Goal: Find contact information: Find contact information

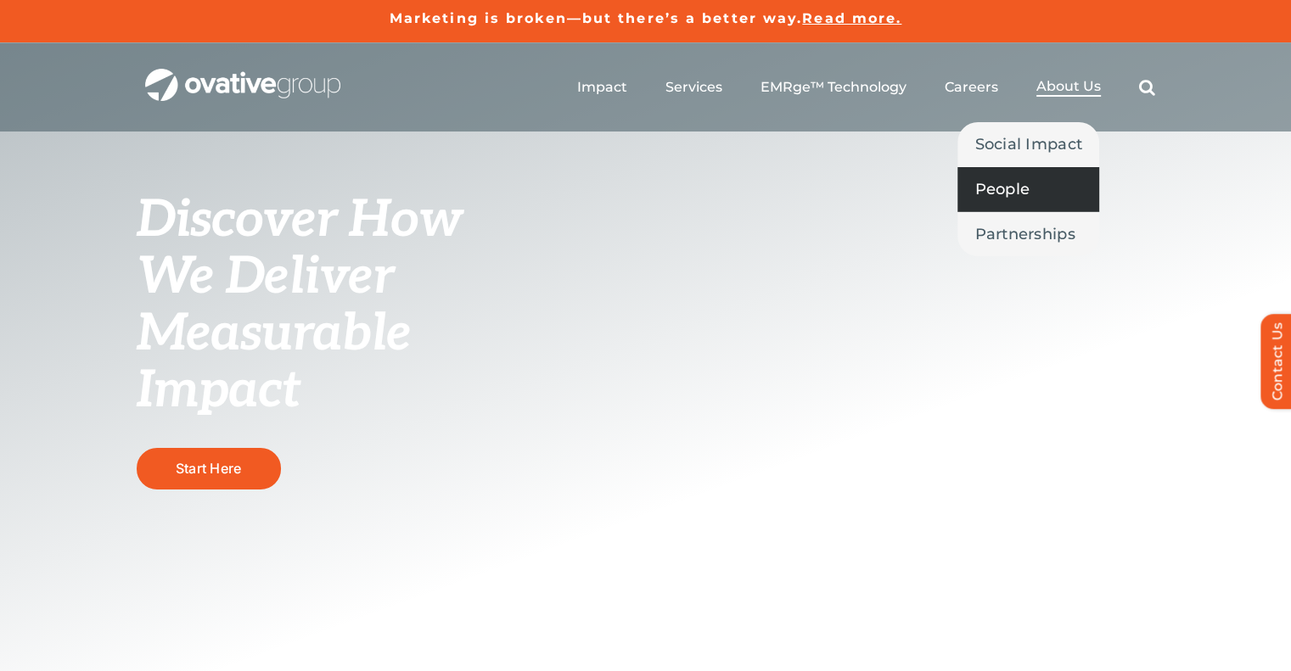
click at [1004, 193] on span "People" at bounding box center [1001, 189] width 55 height 24
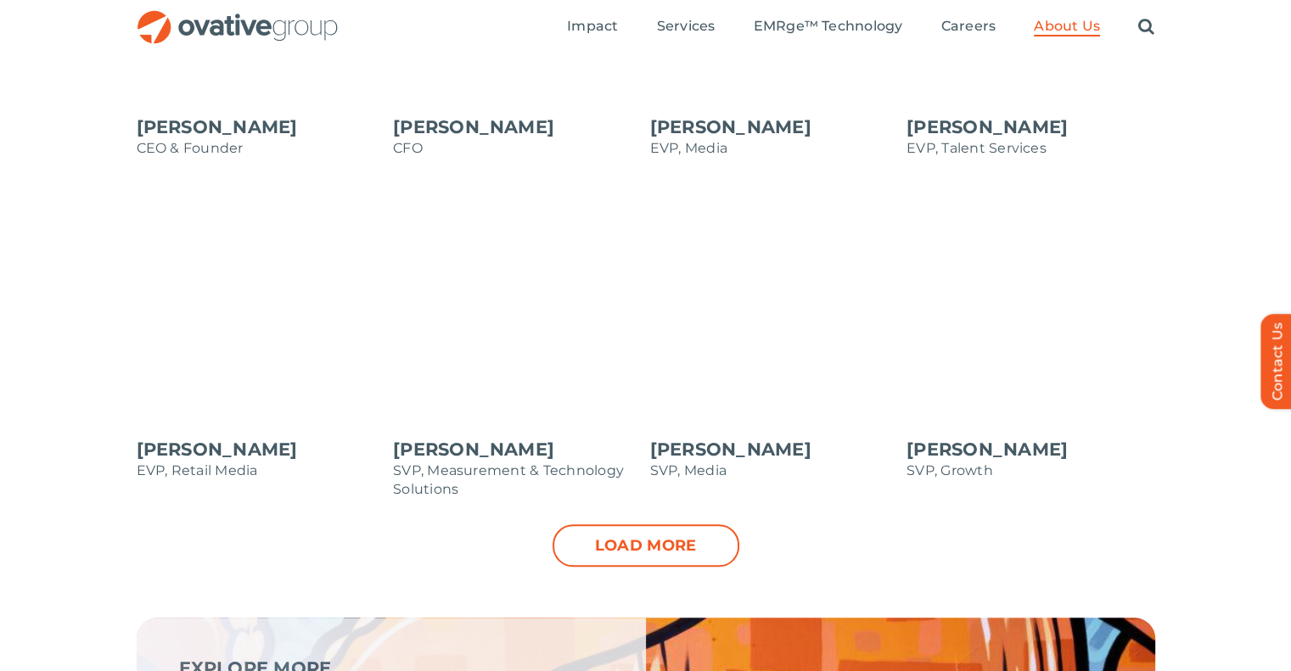
scroll to position [1684, 0]
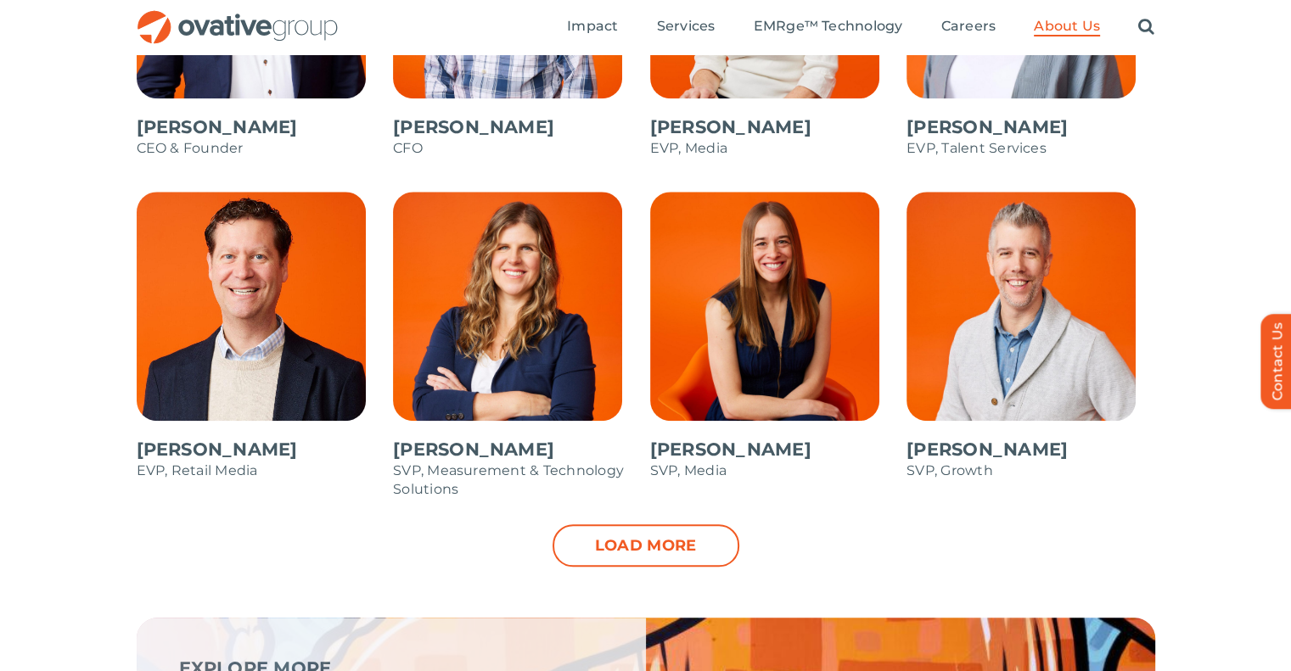
click at [516, 301] on span at bounding box center [517, 354] width 249 height 324
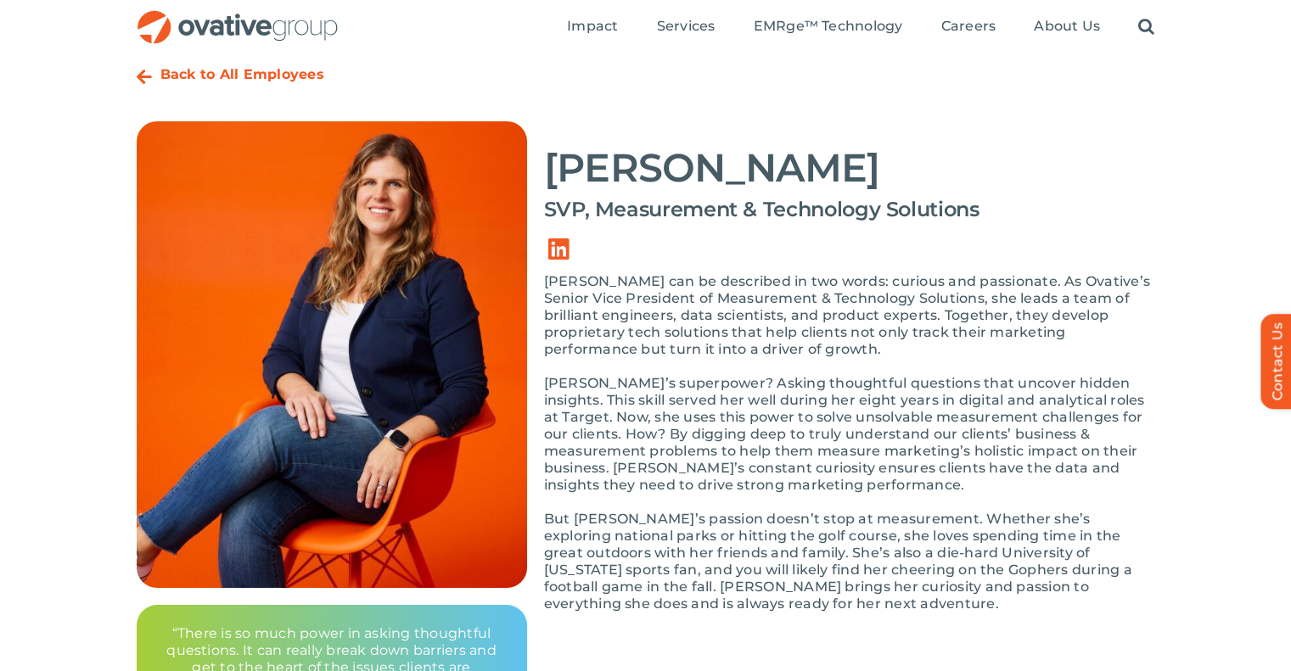
scroll to position [51, 0]
